Goal: Obtain resource: Download file/media

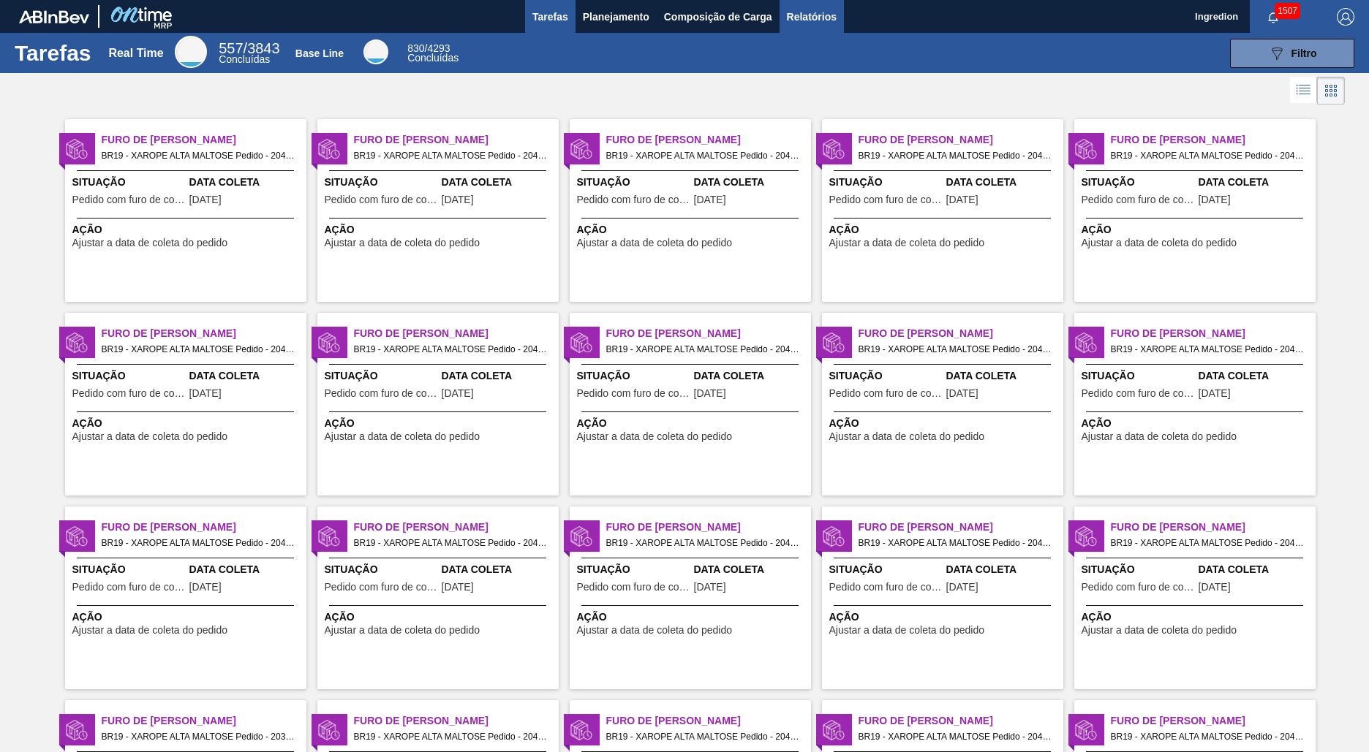
click at [810, 16] on span "Relatórios" at bounding box center [812, 17] width 50 height 18
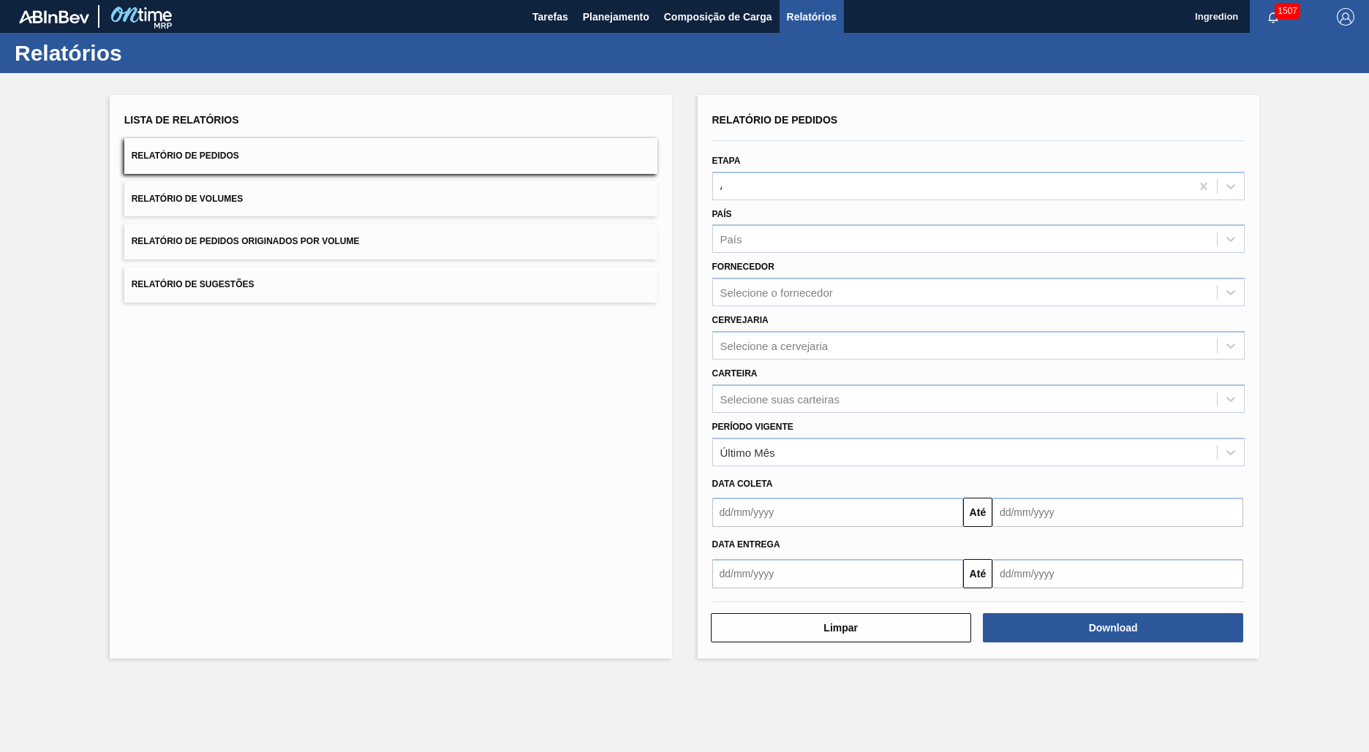
type input "Aguardando Faturamento"
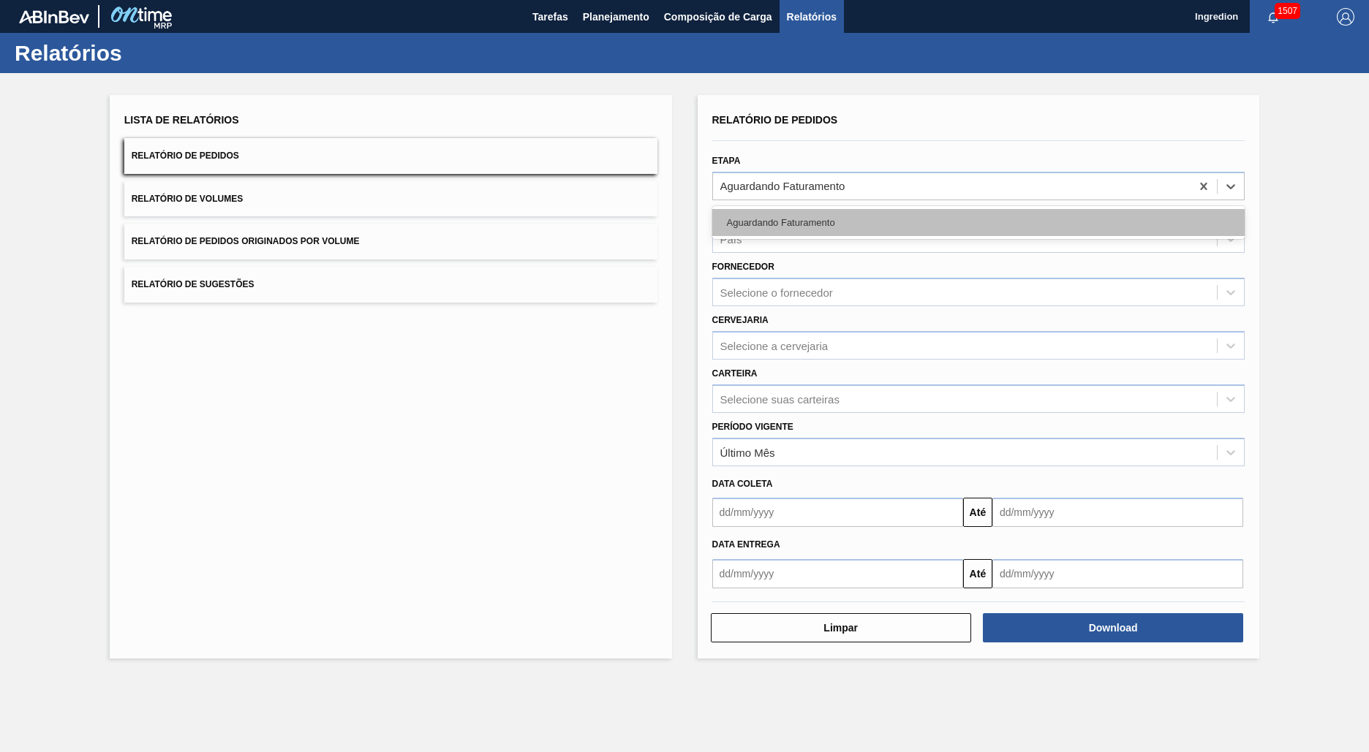
click at [978, 222] on div "Aguardando Faturamento" at bounding box center [978, 222] width 533 height 27
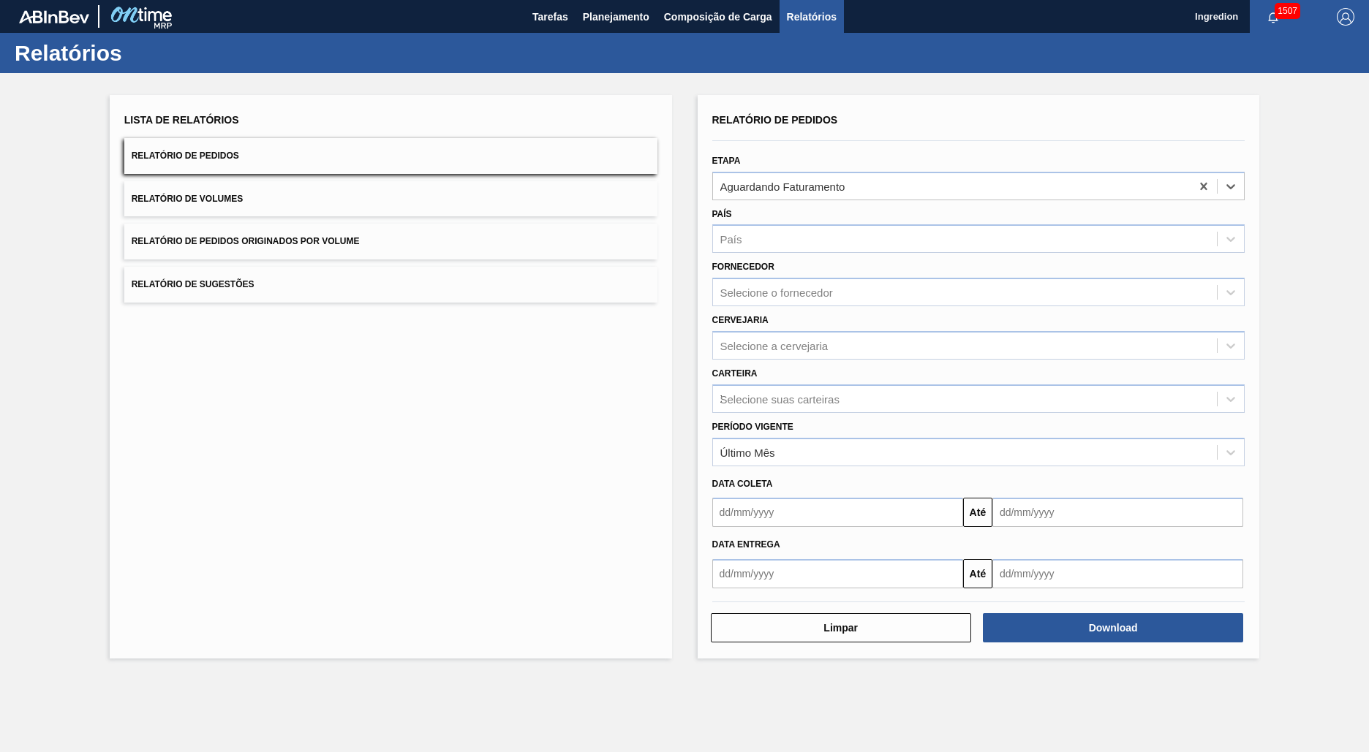
type input "Xarope"
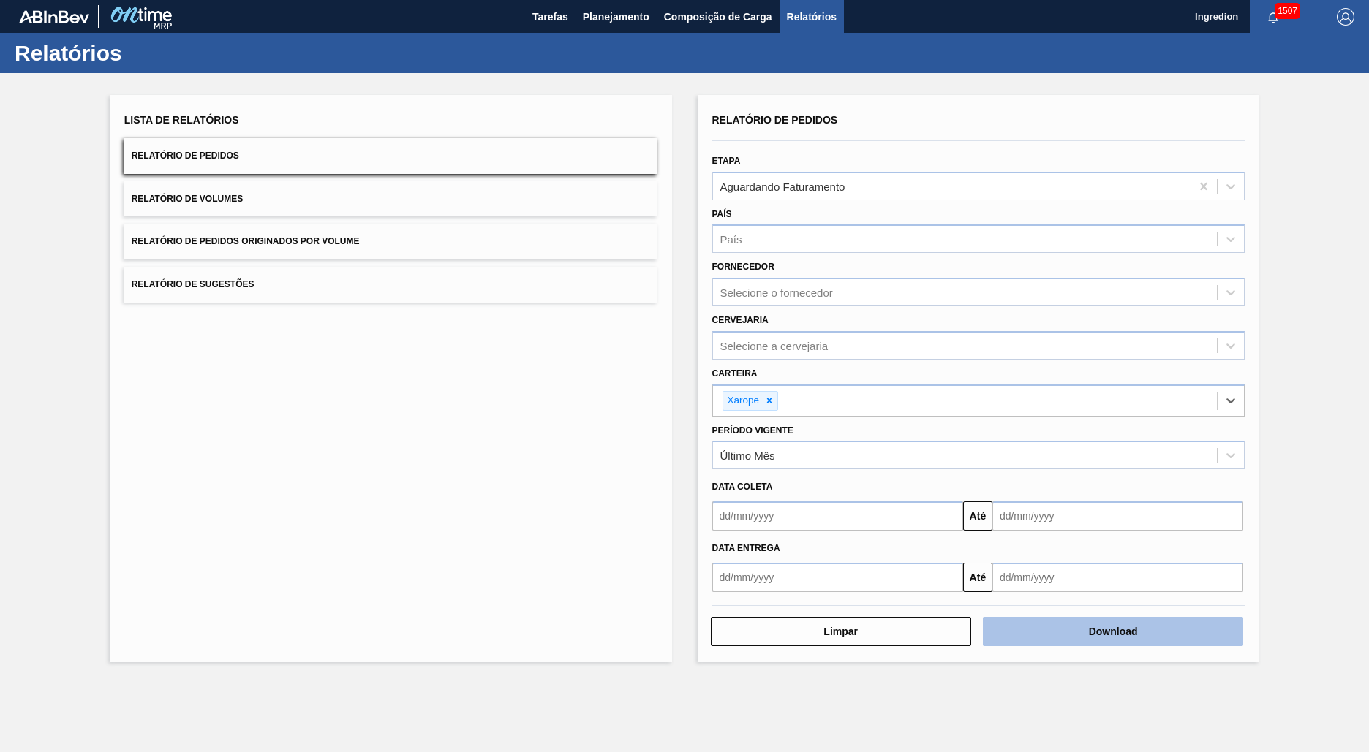
click at [1113, 632] on button "Download" at bounding box center [1113, 631] width 260 height 29
